Goal: Find specific page/section: Find specific page/section

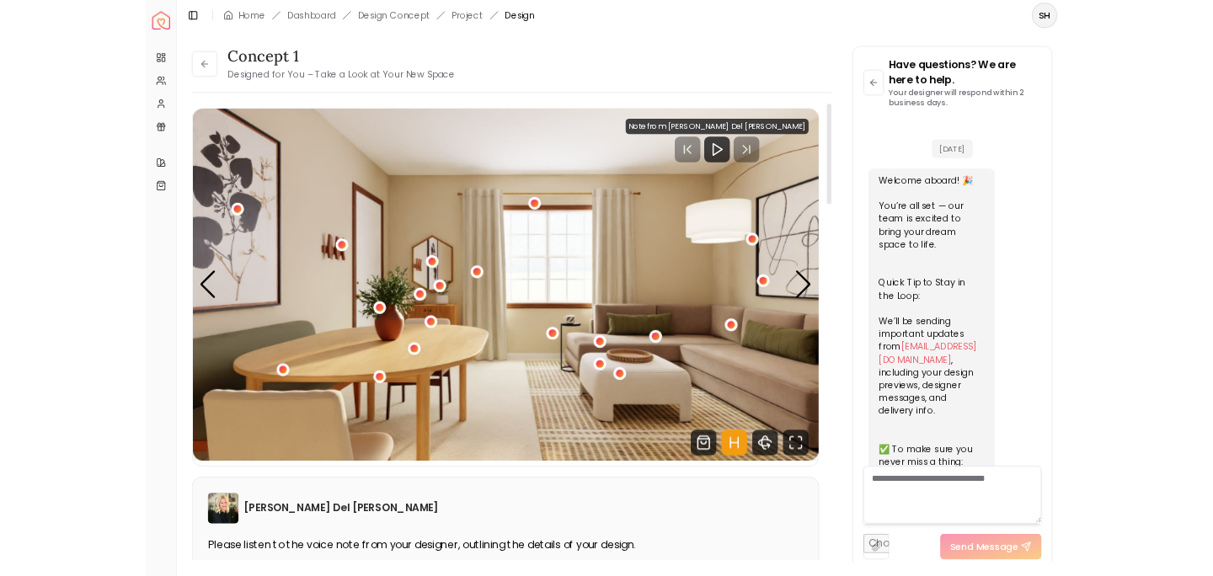
scroll to position [843, 0]
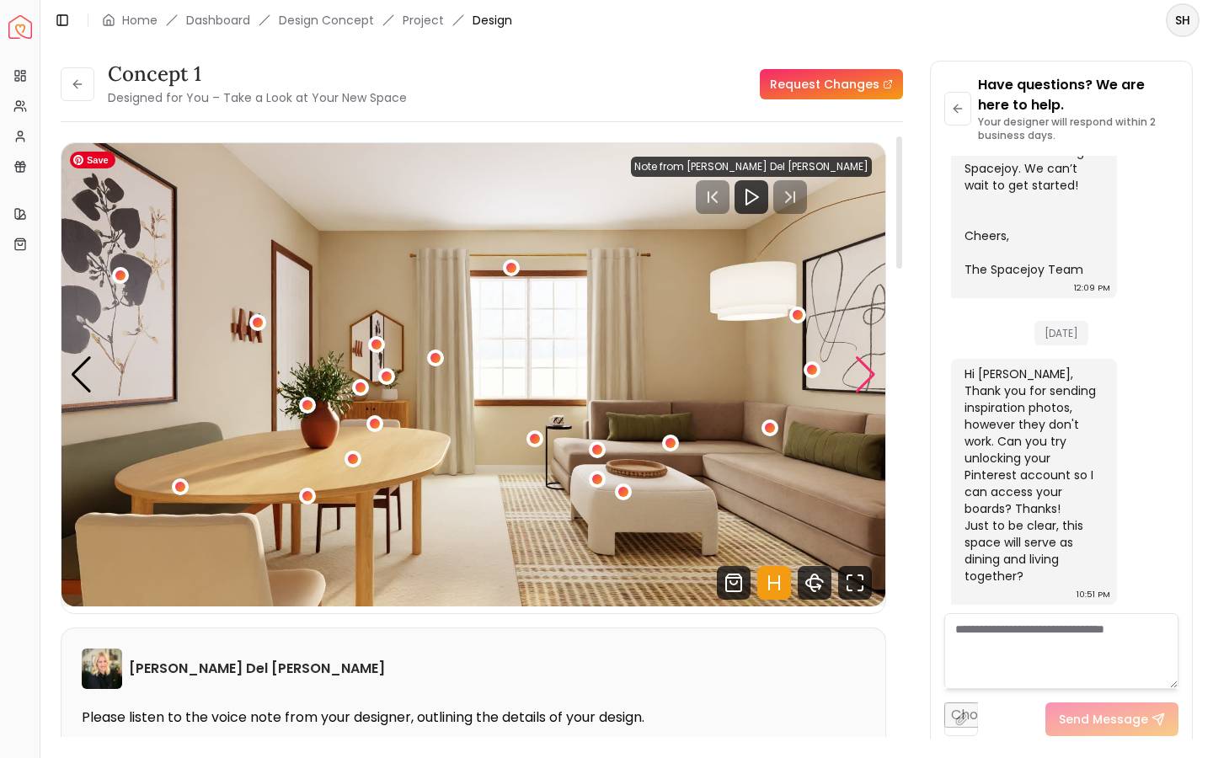
click at [876, 373] on div "Next slide" at bounding box center [865, 374] width 23 height 37
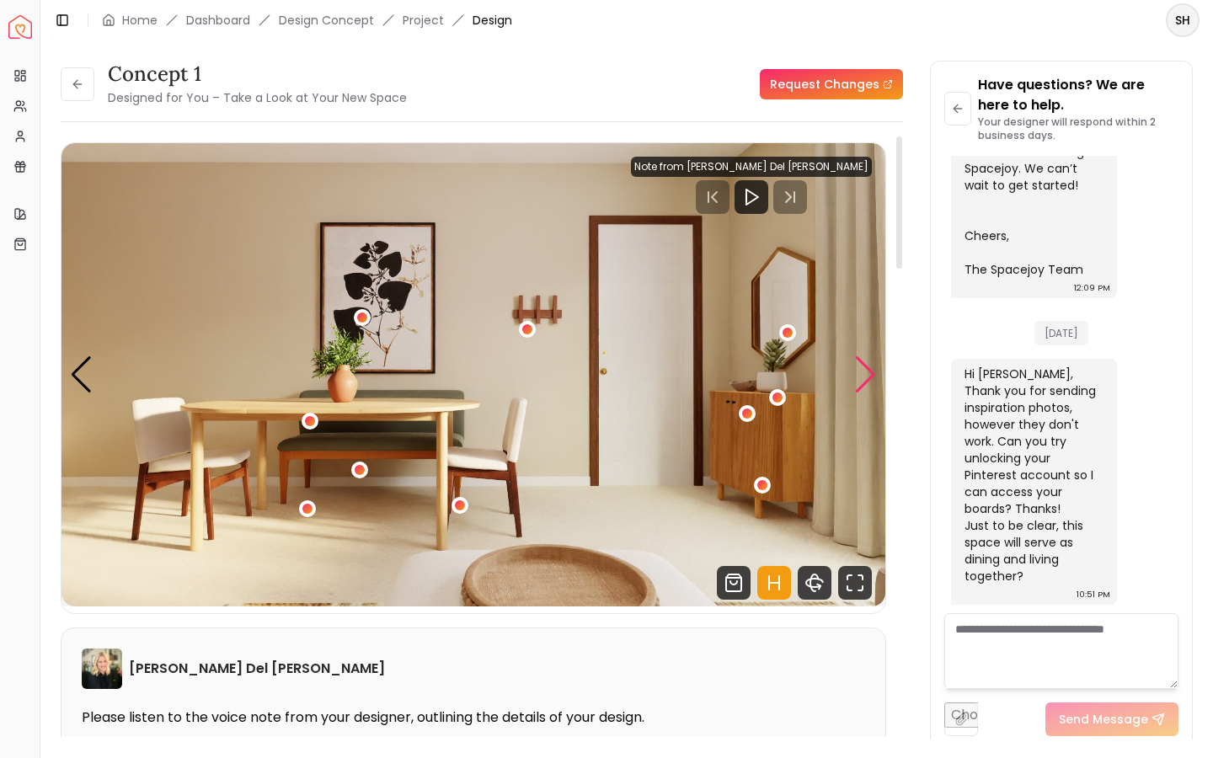
click at [876, 373] on div "Next slide" at bounding box center [865, 374] width 23 height 37
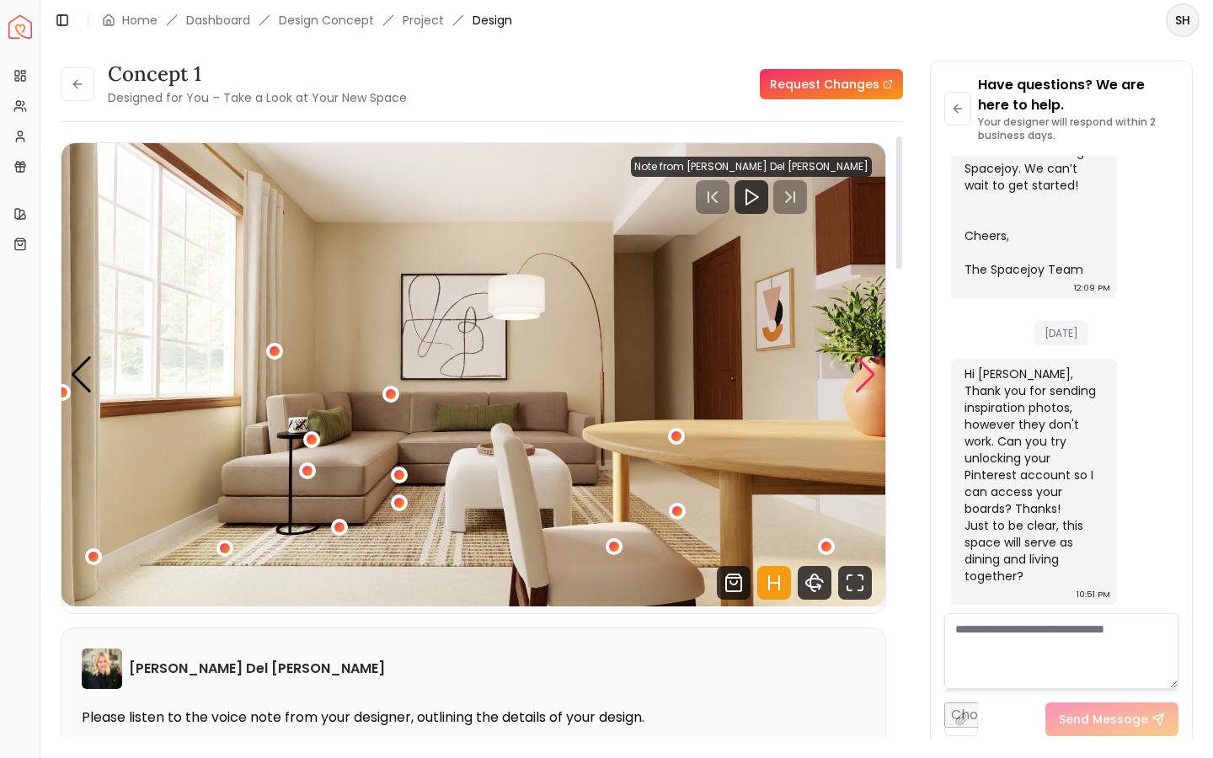
click at [876, 373] on div "Next slide" at bounding box center [865, 374] width 23 height 37
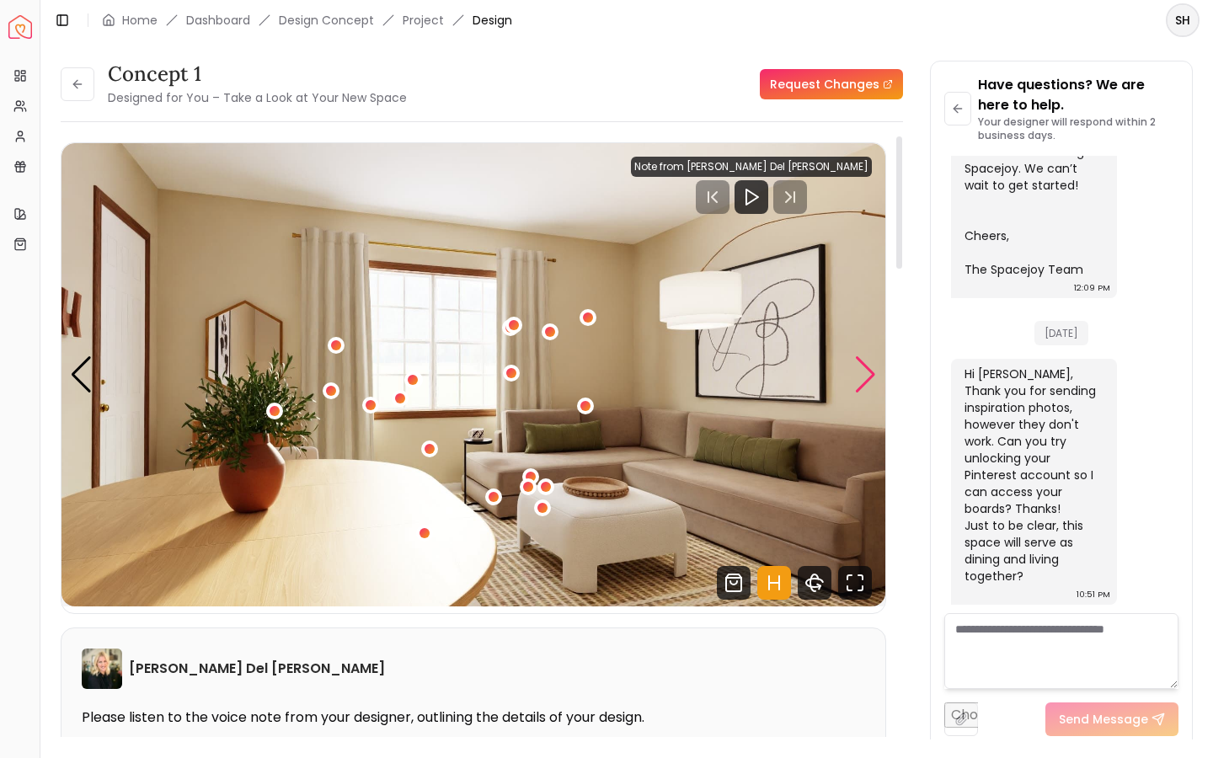
click at [876, 373] on div "Next slide" at bounding box center [865, 374] width 23 height 37
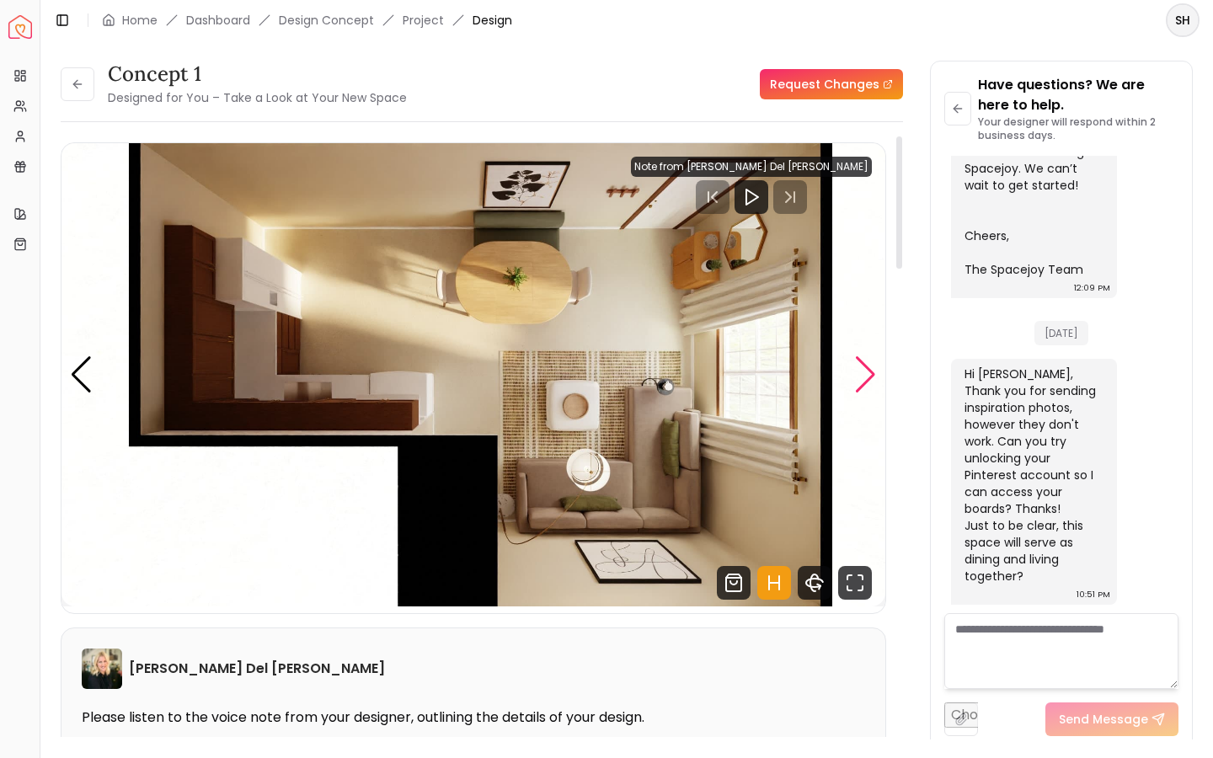
click at [876, 373] on div "Next slide" at bounding box center [865, 374] width 23 height 37
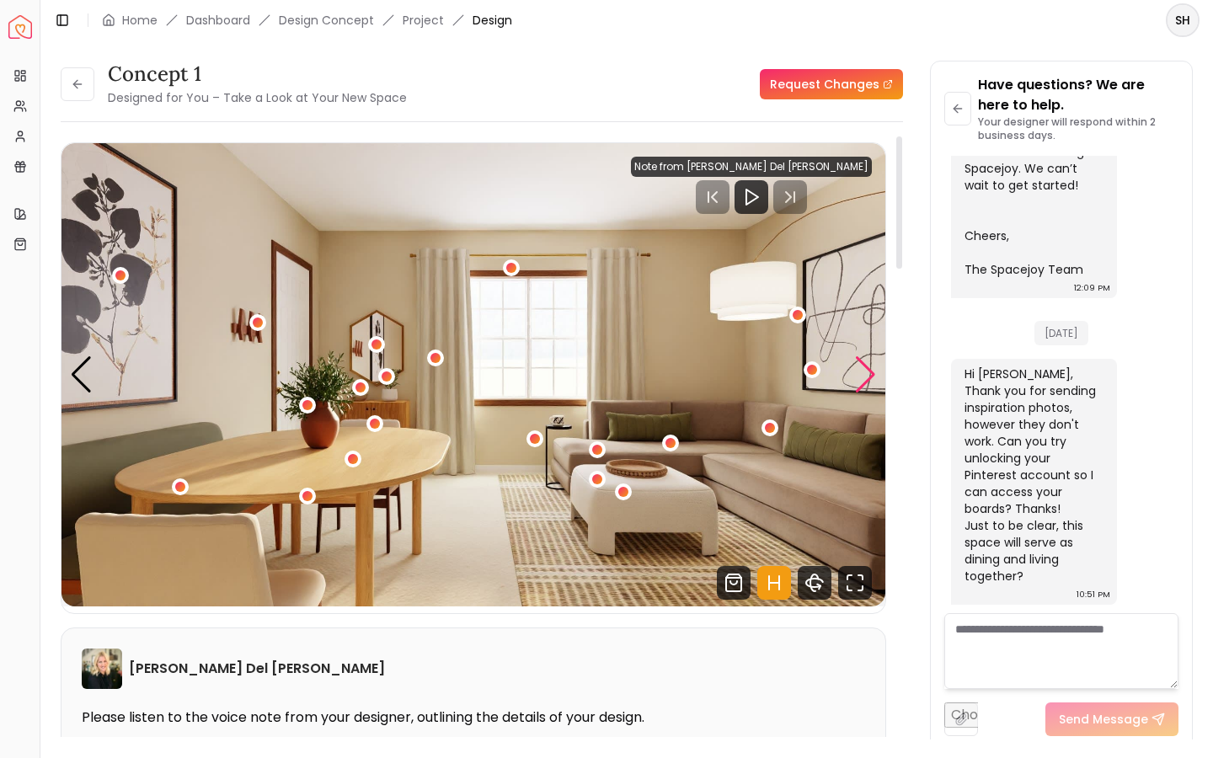
click at [862, 371] on div "Next slide" at bounding box center [865, 374] width 23 height 37
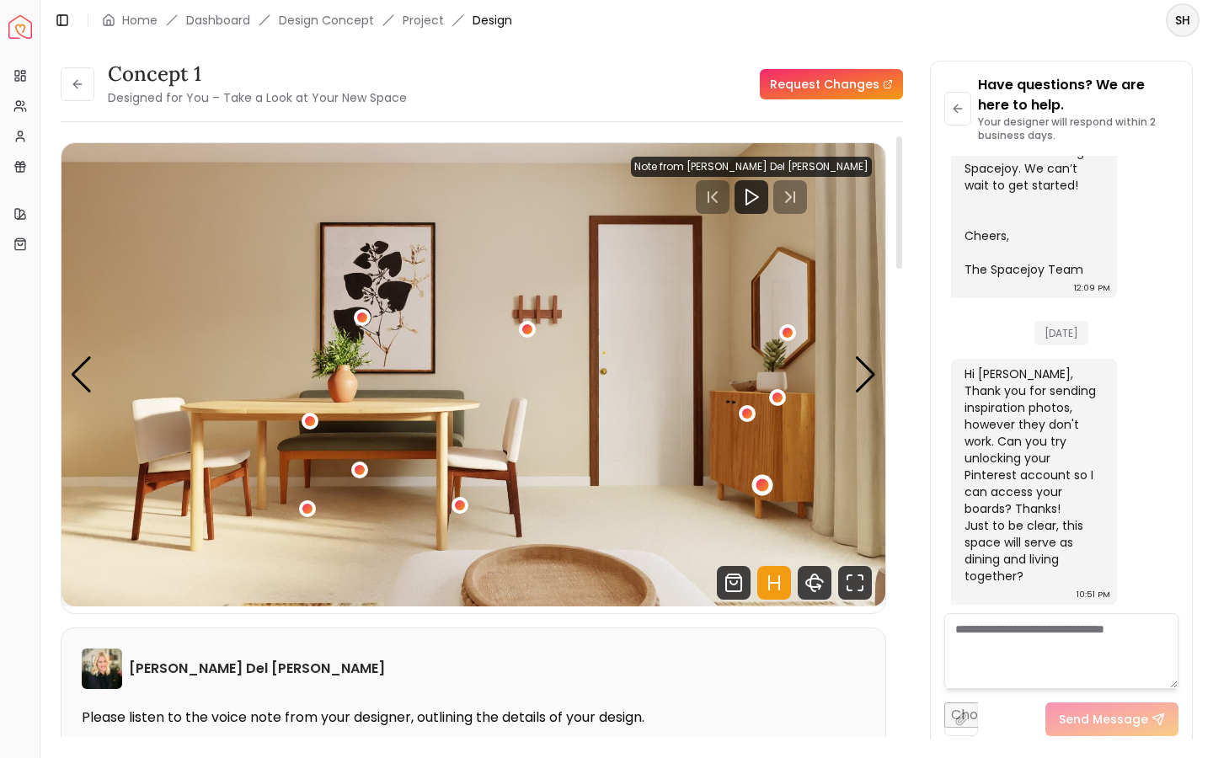
click at [762, 489] on div "2 / 5" at bounding box center [763, 485] width 13 height 13
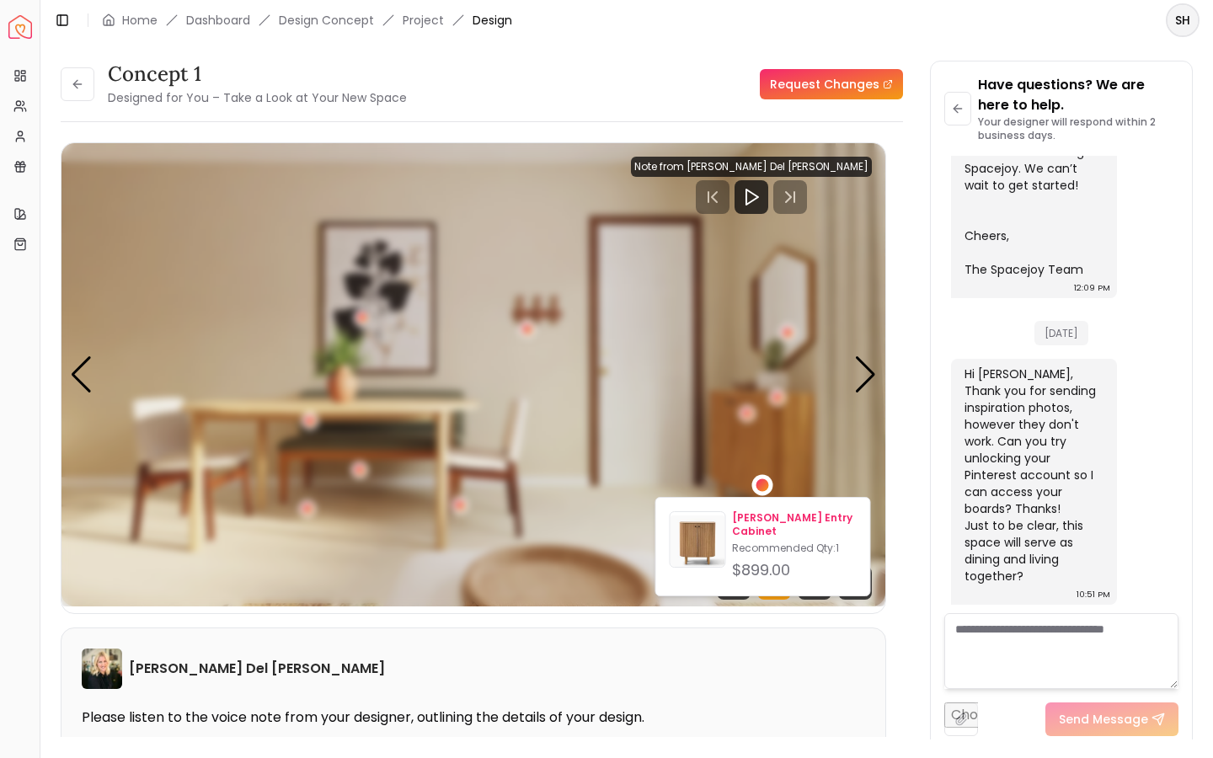
click at [763, 521] on p "[PERSON_NAME] Entry Cabinet" at bounding box center [794, 524] width 124 height 27
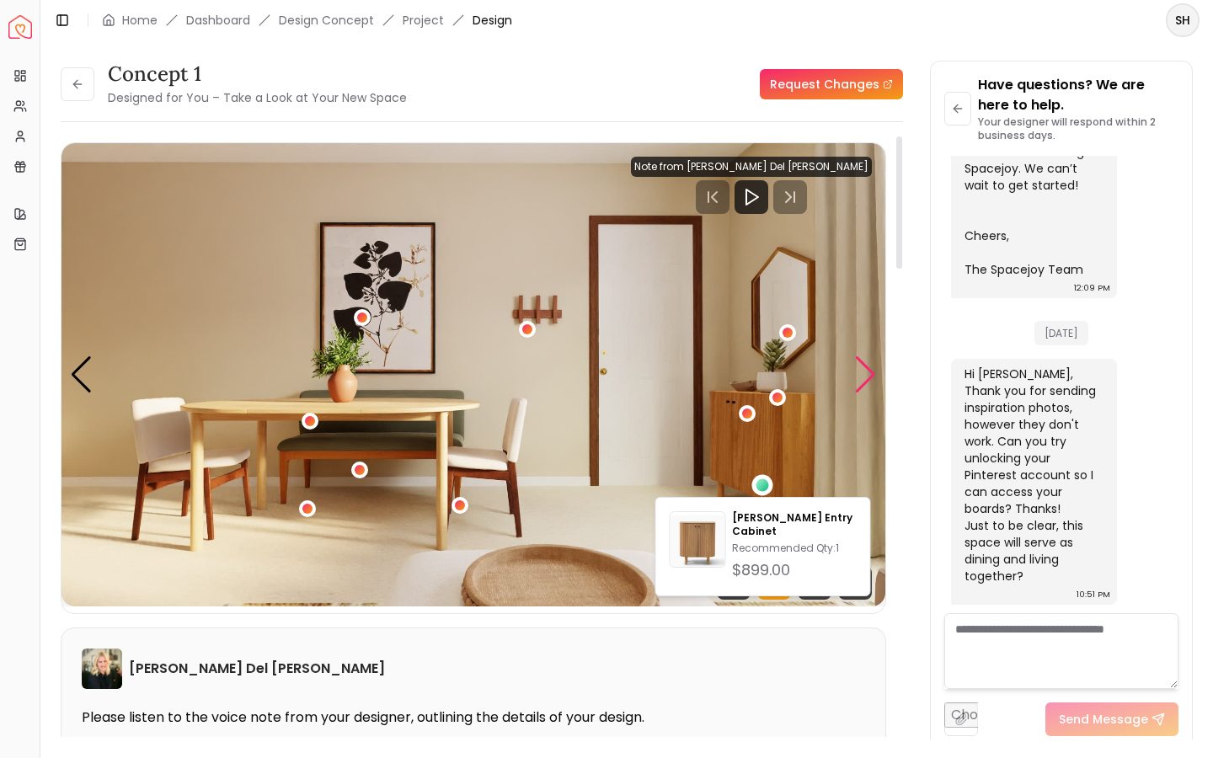
click at [869, 382] on div "Next slide" at bounding box center [865, 374] width 23 height 37
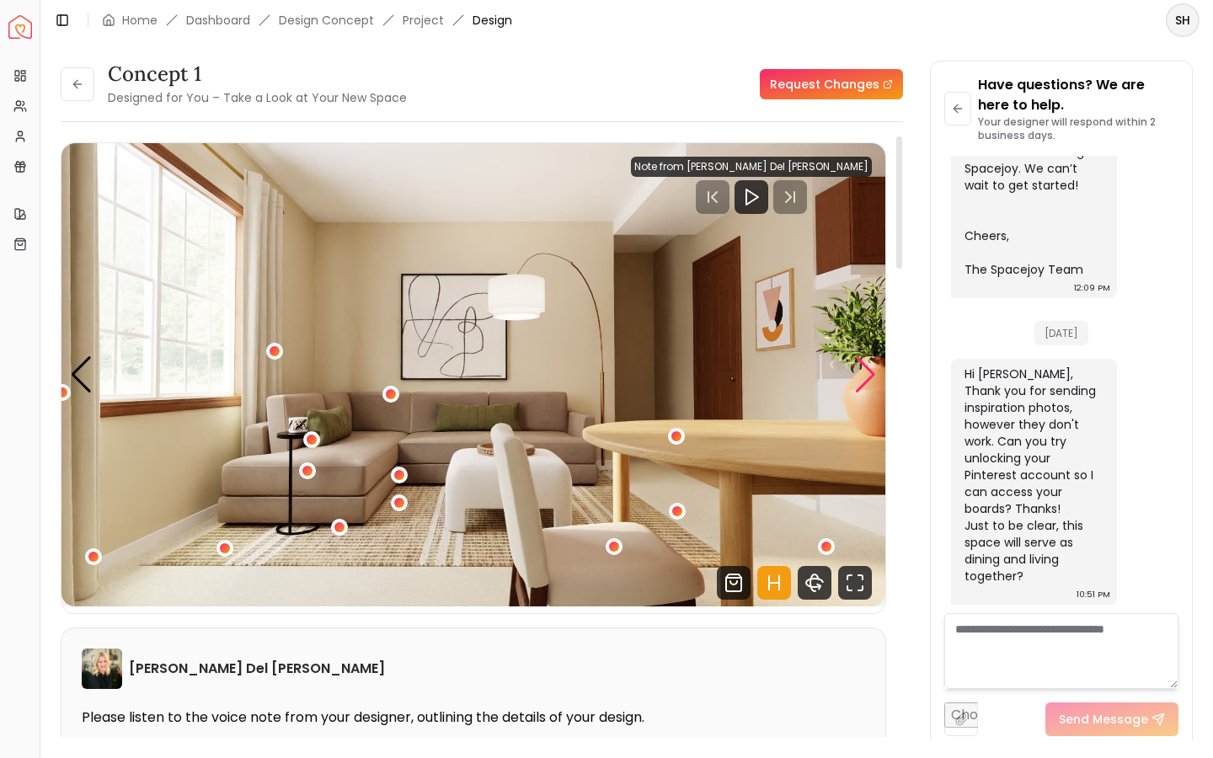
click at [859, 366] on div "Next slide" at bounding box center [865, 374] width 23 height 37
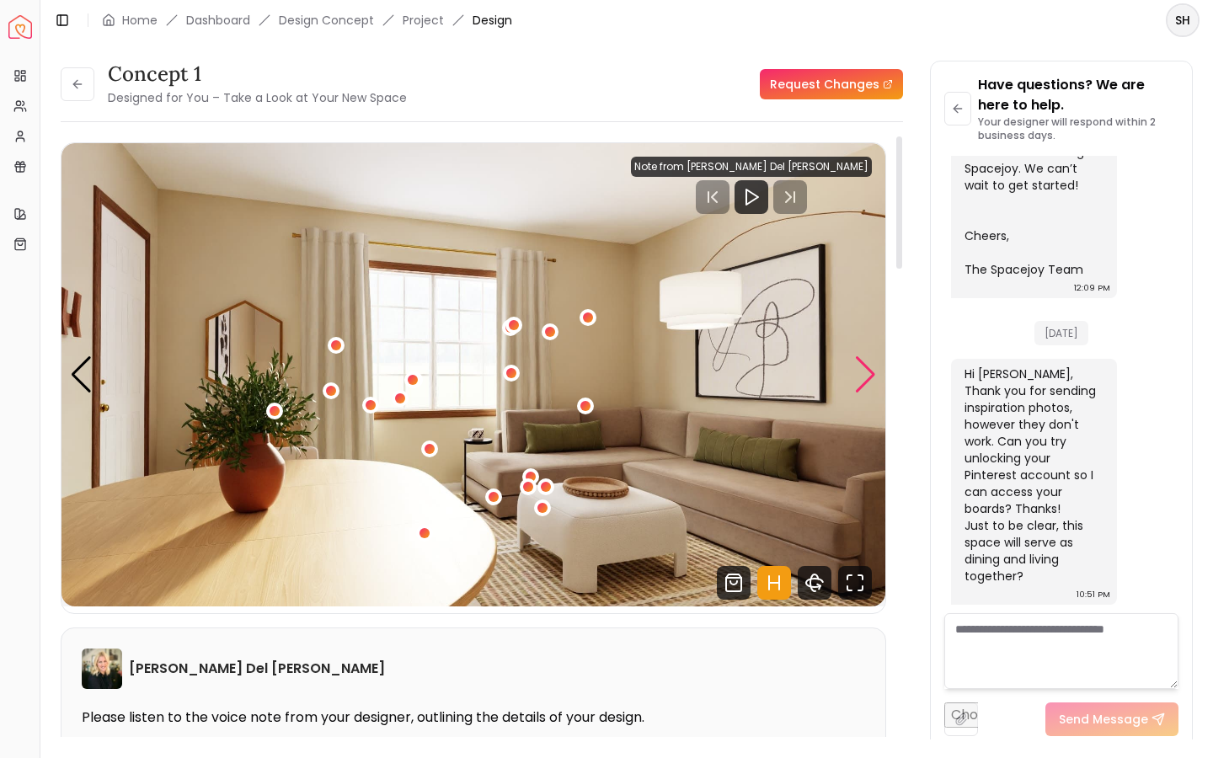
click at [861, 366] on div "Next slide" at bounding box center [865, 374] width 23 height 37
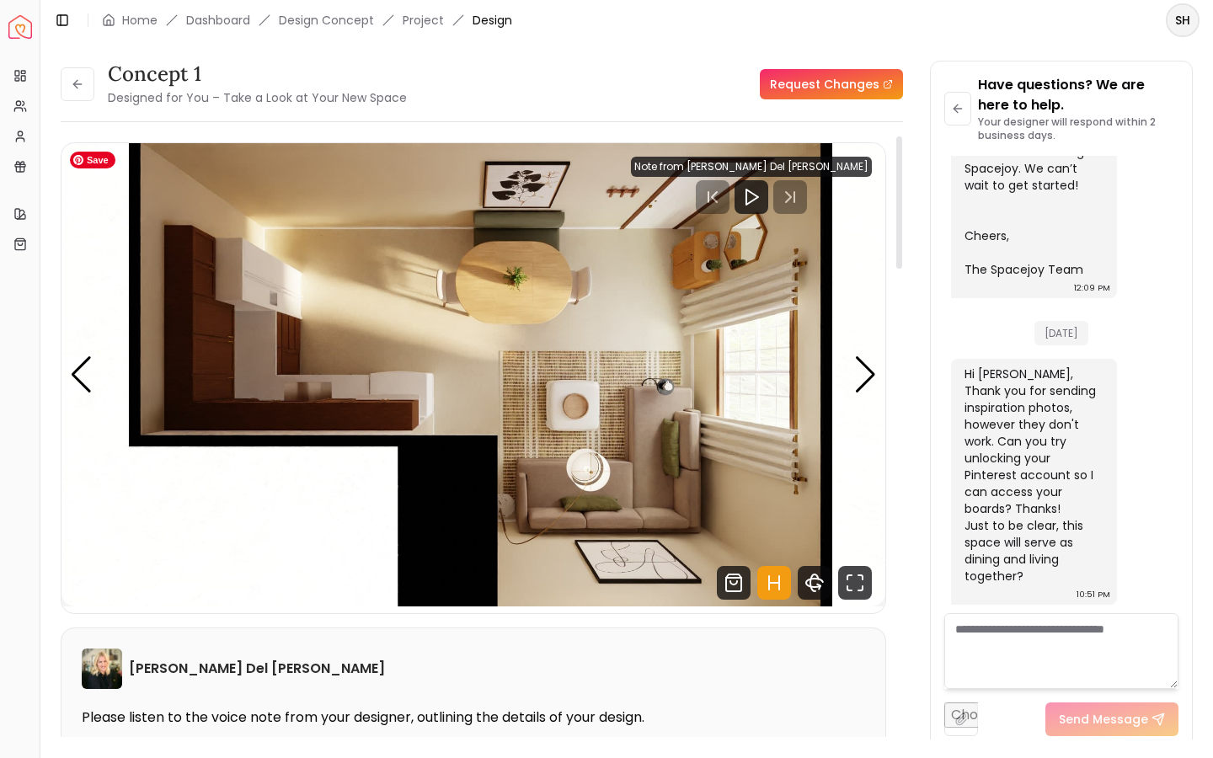
click at [521, 286] on img "5 / 5" at bounding box center [474, 374] width 824 height 463
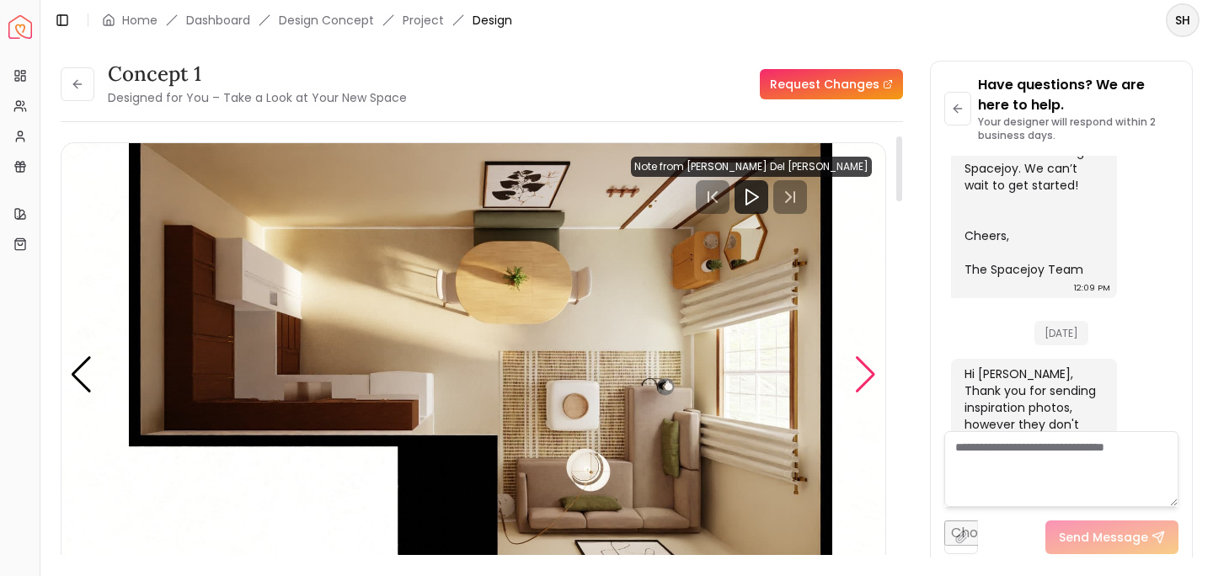
click at [868, 368] on div "Next slide" at bounding box center [865, 374] width 23 height 37
